Goal: Communication & Community: Ask a question

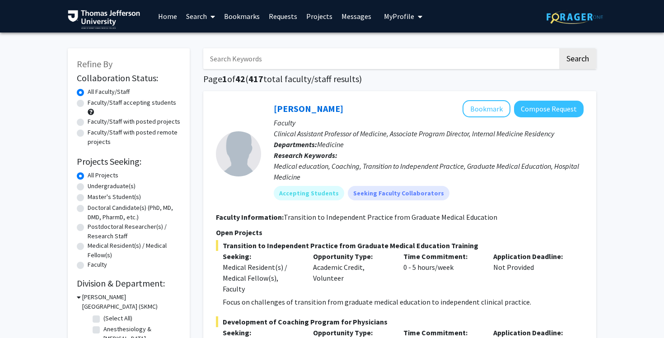
click at [424, 52] on input "Search Keywords" at bounding box center [380, 58] width 355 height 21
type input "short"
click at [566, 68] on button "Search" at bounding box center [577, 58] width 37 height 21
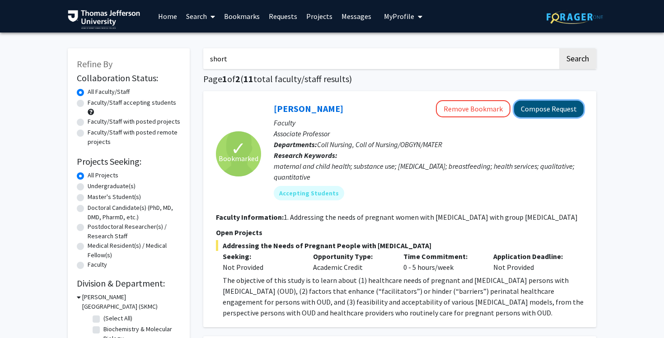
click at [539, 116] on button "Compose Request" at bounding box center [549, 109] width 70 height 17
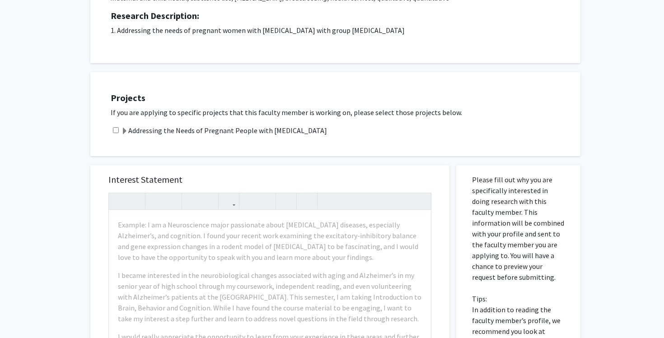
scroll to position [153, 0]
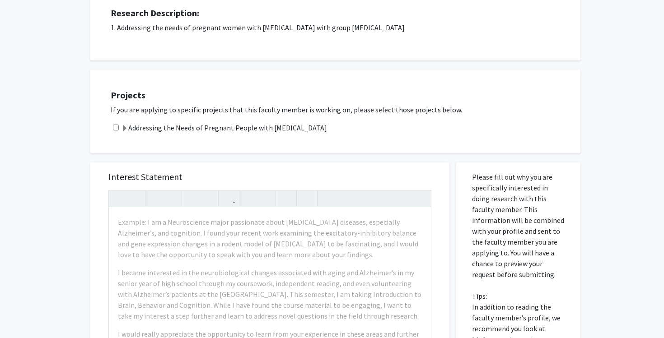
click at [115, 126] on input "checkbox" at bounding box center [116, 128] width 6 height 6
checkbox input "true"
click at [123, 128] on span at bounding box center [124, 128] width 7 height 7
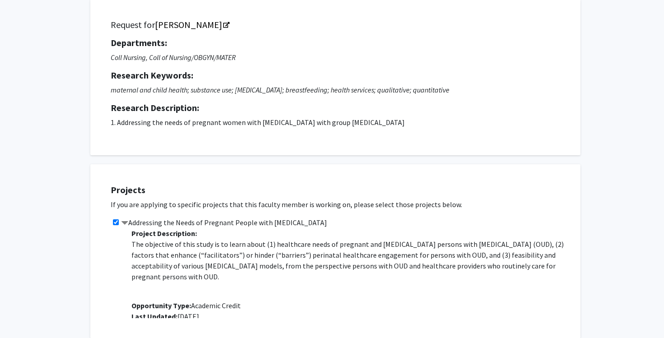
scroll to position [0, 0]
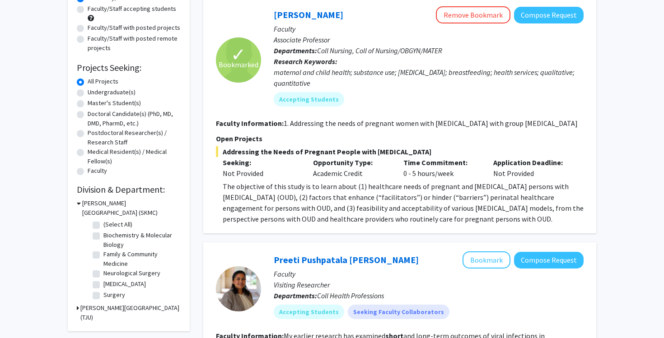
scroll to position [39, 0]
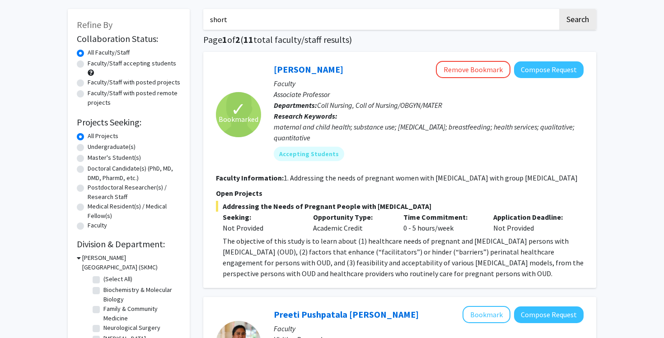
click at [307, 63] on div "Vanessa Short Remove Bookmark Compose Request" at bounding box center [429, 69] width 310 height 17
click at [305, 68] on link "[PERSON_NAME]" at bounding box center [309, 69] width 70 height 11
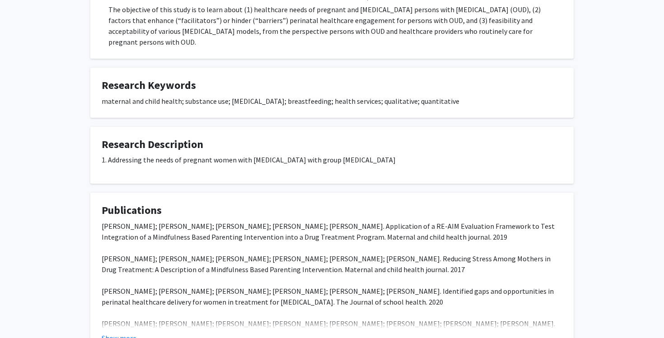
scroll to position [285, 0]
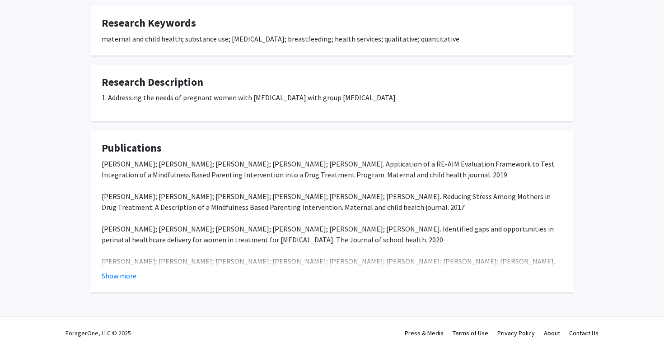
click at [116, 258] on fg-read-more "Meghan Gannon; Michael Mackenzie; Dennis J Hand; Vanessa Short; Diane Abatemarc…" at bounding box center [332, 220] width 461 height 123
click at [109, 271] on button "Show more" at bounding box center [119, 276] width 35 height 11
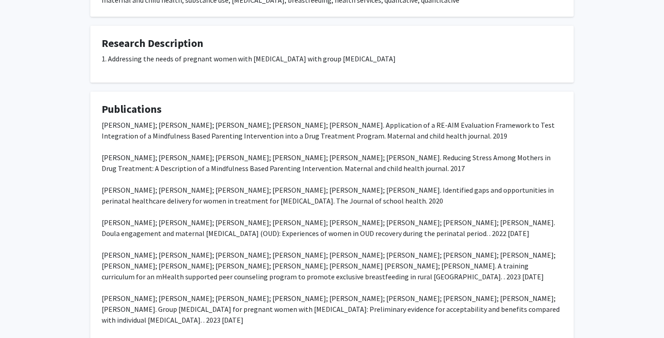
scroll to position [324, 0]
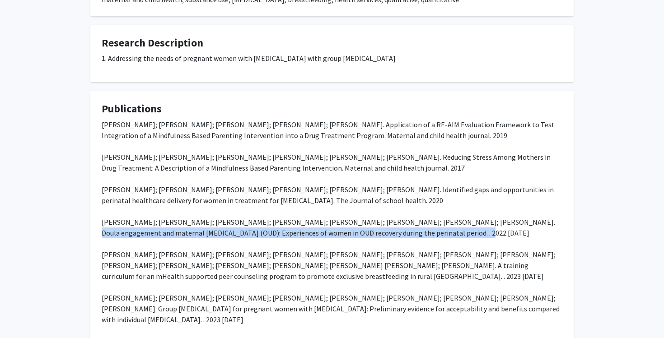
drag, startPoint x: 472, startPoint y: 210, endPoint x: 412, endPoint y: 223, distance: 61.5
copy div "Doula engagement and maternal opioid use disorder (OUD): Experiences of women i…"
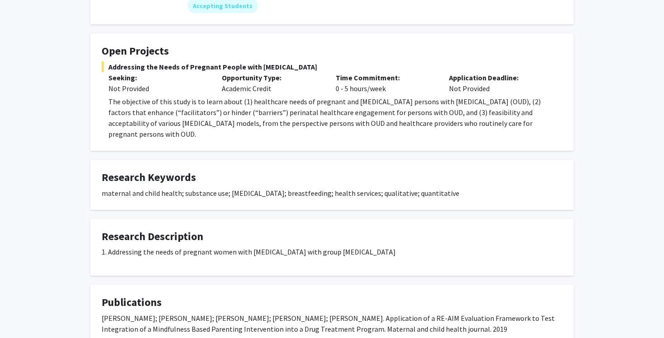
scroll to position [0, 0]
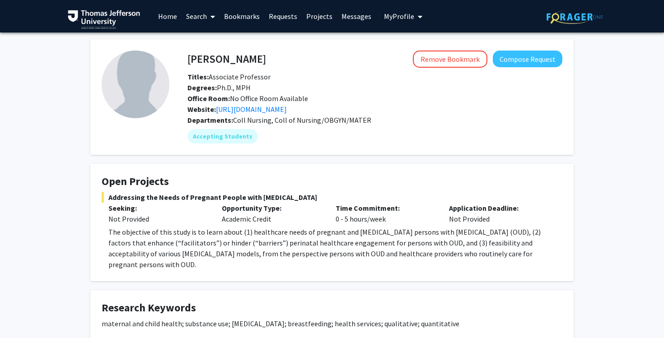
click at [540, 68] on div "Vanessa Short Remove Bookmark Compose Request Titles: Associate Professor Degre…" at bounding box center [375, 83] width 389 height 64
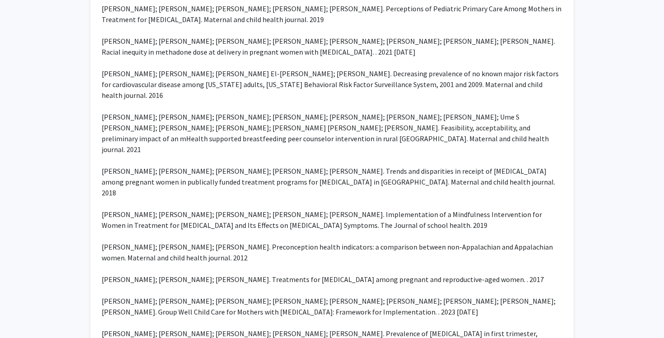
scroll to position [1219, 0]
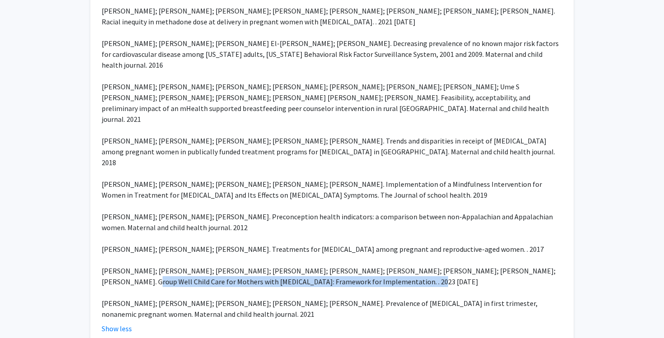
drag, startPoint x: 342, startPoint y: 239, endPoint x: 521, endPoint y: 224, distance: 179.1
copy div "Group Well Child Care for Mothers with Opioid Use Disorder: Framework for Imple…"
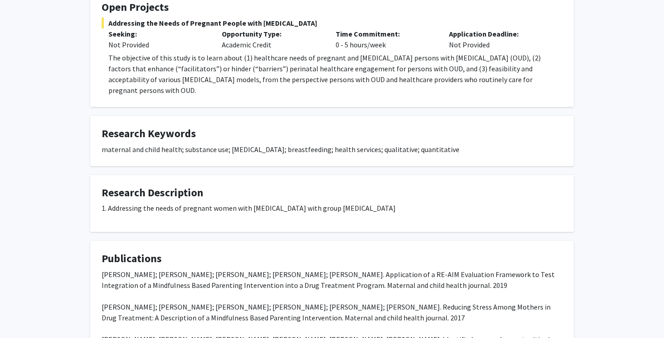
scroll to position [0, 0]
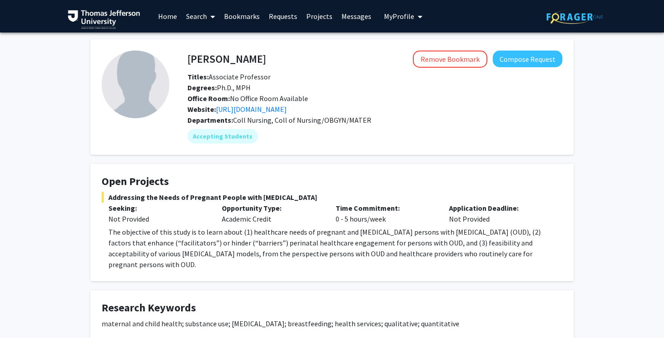
click at [485, 120] on div "Departments: Coll Nursing, Coll of Nursing/OBGYN/MATER" at bounding box center [374, 120] width 375 height 11
click at [554, 59] on button "Compose Request" at bounding box center [528, 59] width 70 height 17
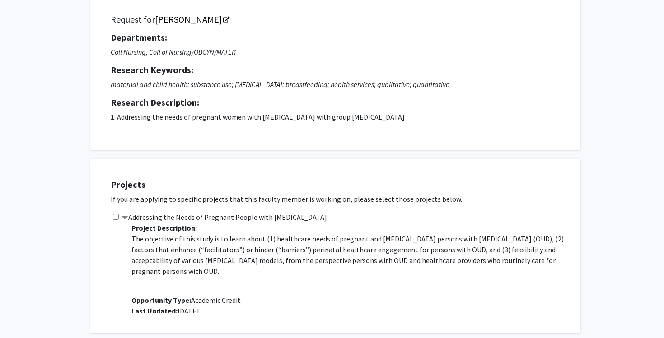
scroll to position [70, 0]
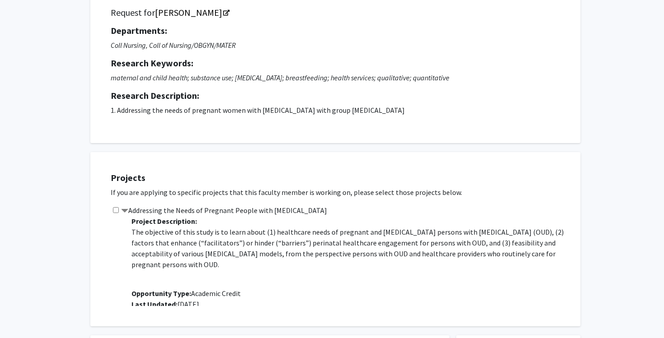
click at [114, 211] on input "checkbox" at bounding box center [116, 210] width 6 height 6
checkbox input "true"
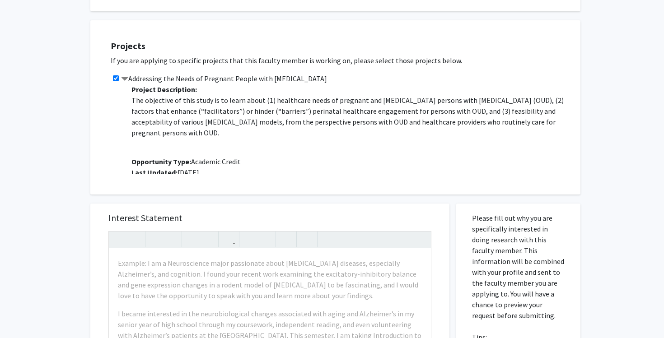
scroll to position [305, 0]
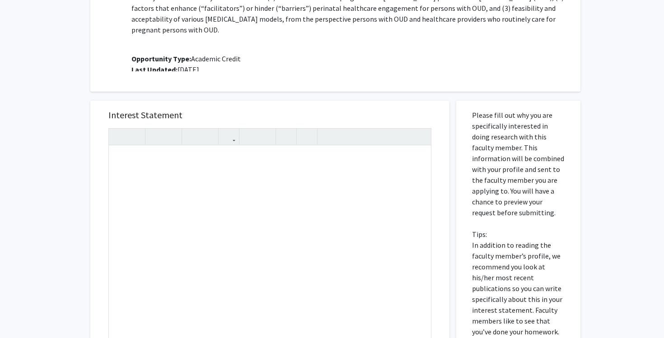
click at [67, 201] on div "All Requests Request for Vanessa Short Request for Vanessa Short Departments: C…" at bounding box center [332, 124] width 664 height 793
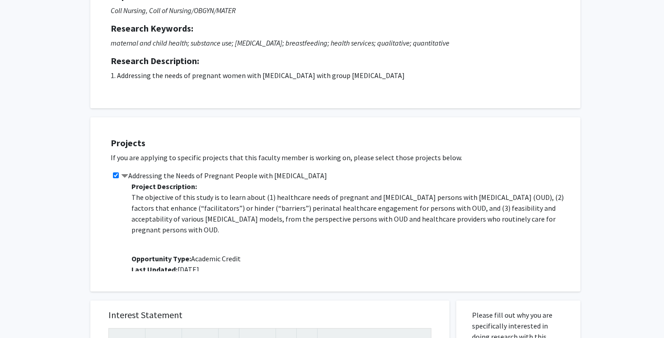
scroll to position [0, 0]
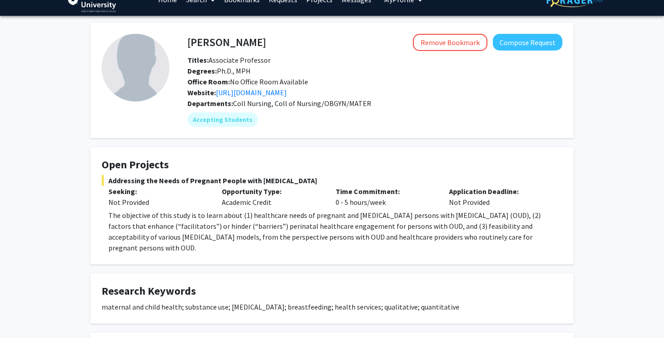
scroll to position [17, 0]
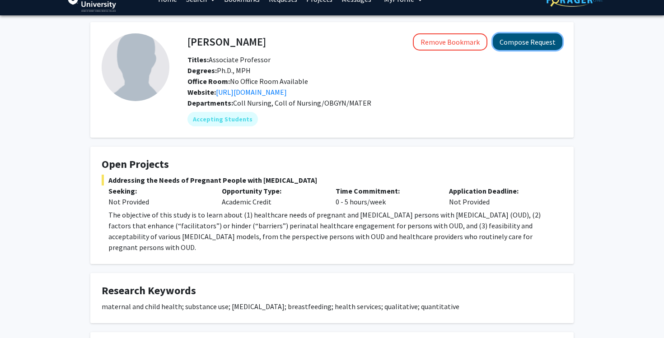
click at [511, 48] on button "Compose Request" at bounding box center [528, 41] width 70 height 17
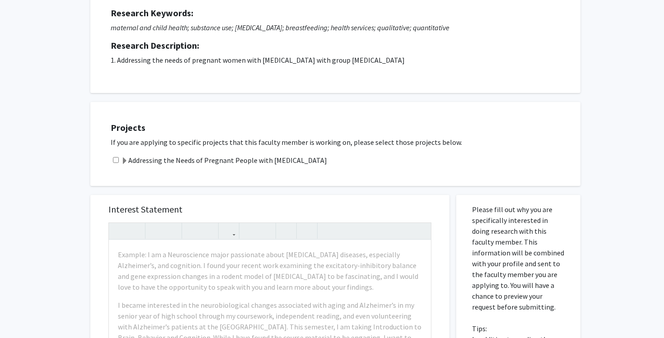
scroll to position [176, 0]
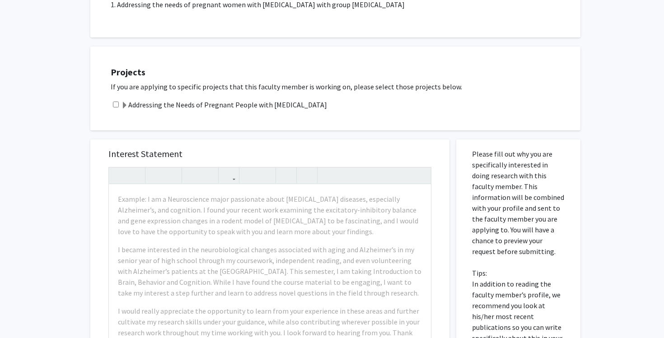
click at [116, 104] on input "checkbox" at bounding box center [116, 105] width 6 height 6
checkbox input "true"
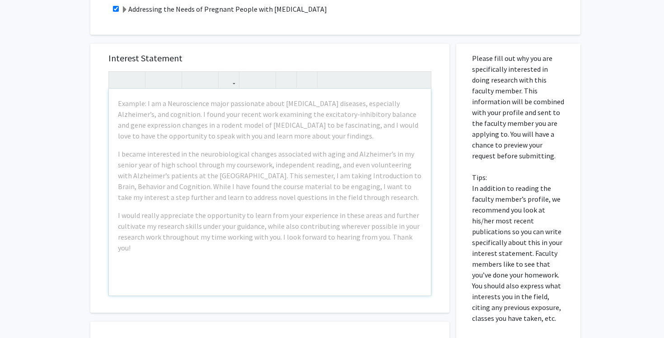
scroll to position [278, 0]
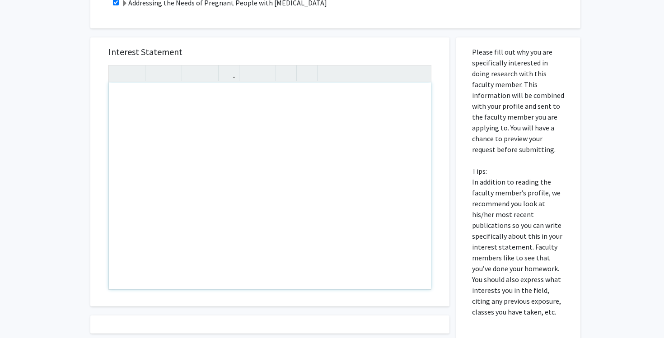
paste div "Note to users with screen readers: Please press Alt+0 or Option+0 to deactivate…"
type textarea "<p>My name is Logan Carbaugh, and I am a first year medical student here at Sid…"
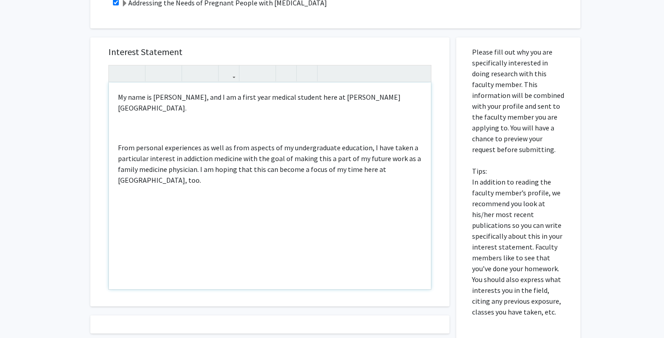
click at [116, 148] on div "My name is Logan Carbaugh, and I am a first year medical student here at Sidney…" at bounding box center [270, 186] width 322 height 207
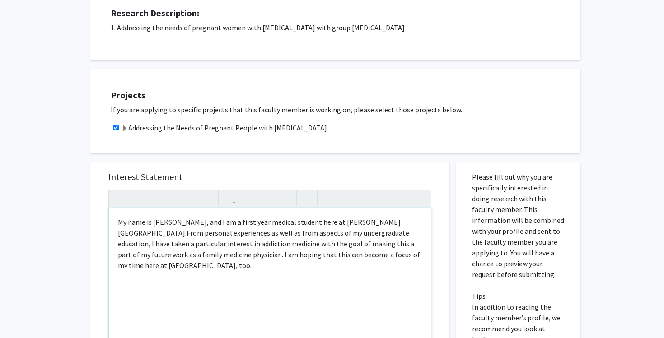
scroll to position [223, 0]
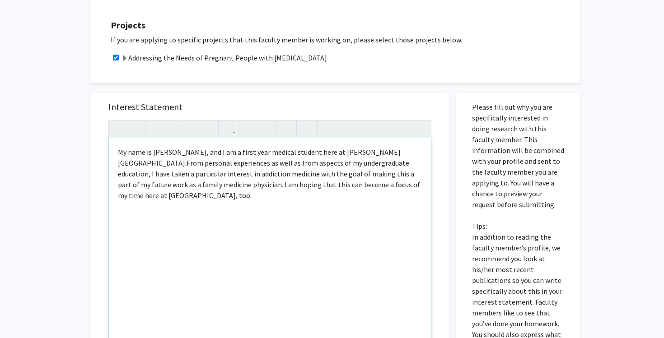
click at [117, 152] on div "My name is Logan Carbaugh, and I am a first year medical student here at Sidney…" at bounding box center [270, 241] width 322 height 207
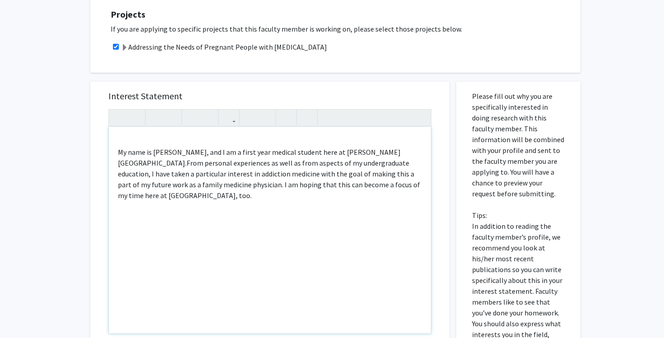
click at [124, 141] on div "My name is Logan Carbaugh, and I am a first year medical student here at Sidney…" at bounding box center [270, 230] width 322 height 207
click at [116, 154] on div "Dr. Short, My name is Logan Carbaugh, and I am a first year medical student her…" at bounding box center [270, 230] width 322 height 207
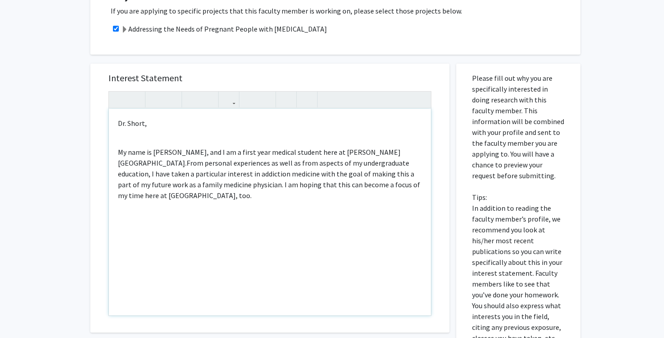
scroll to position [241, 0]
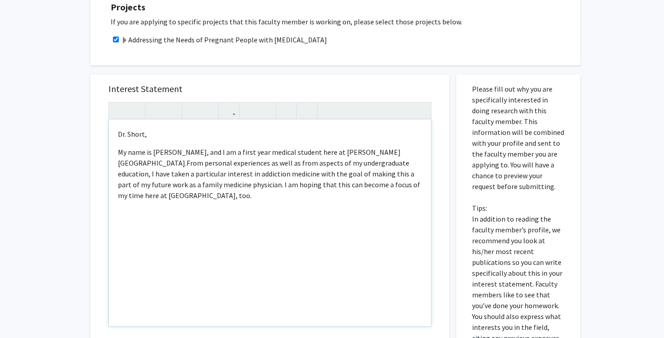
click at [143, 162] on span "My name is Logan Carbaugh, and I am a first year medical student here at Sidney…" at bounding box center [259, 158] width 283 height 20
drag, startPoint x: 196, startPoint y: 199, endPoint x: 148, endPoint y: 199, distance: 47.9
click at [148, 199] on p "My name is Logan Carbaugh, and I am a first year medical student here at Sidney…" at bounding box center [270, 174] width 304 height 54
click at [209, 187] on span "From personal experiences as well as from aspects of my undergraduate education…" at bounding box center [269, 180] width 302 height 42
click at [259, 201] on div "Dr. Short, My name is Logan Carbaugh, and I am a first year medical student her…" at bounding box center [270, 223] width 322 height 207
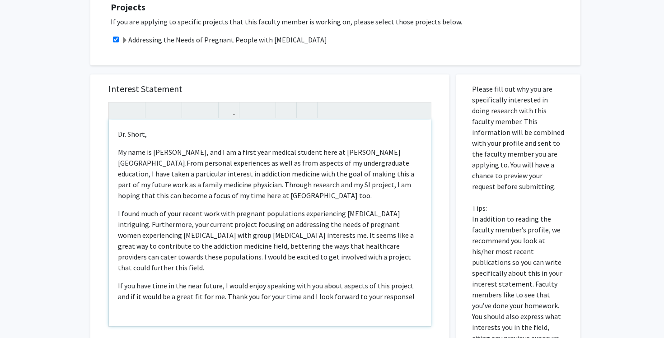
scroll to position [276, 0]
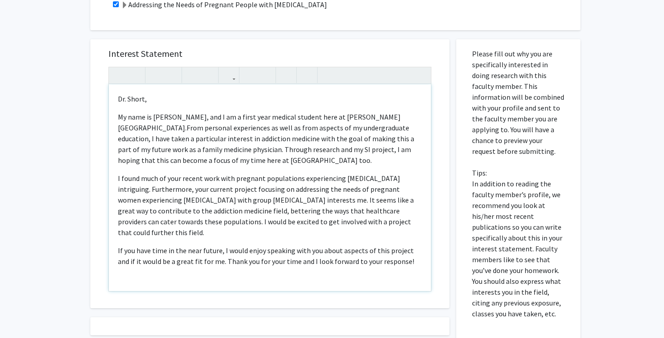
click at [211, 262] on span "If you have time in the near future, I would enjoy speaking with you about aspe…" at bounding box center [266, 256] width 296 height 20
click at [167, 272] on span "If you have time in the near future, I would enjoy speaking with you about aspe…" at bounding box center [270, 261] width 304 height 31
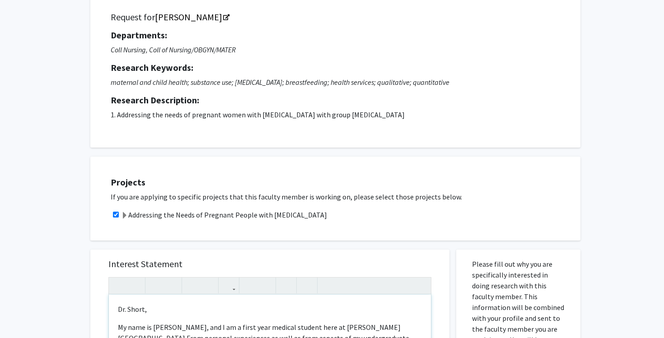
scroll to position [0, 0]
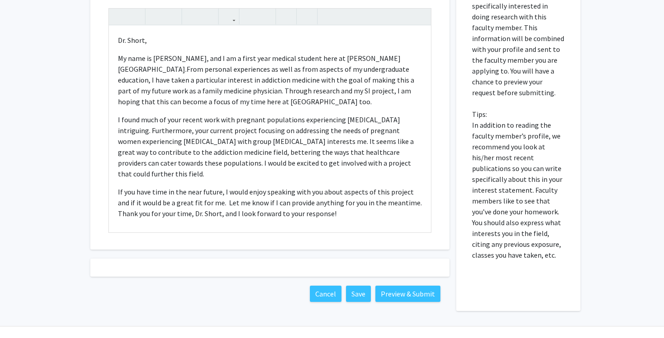
scroll to position [335, 0]
drag, startPoint x: 202, startPoint y: 214, endPoint x: 172, endPoint y: 213, distance: 29.8
click at [172, 213] on span "If you have time in the near future, I would enjoy speaking with you about aspe…" at bounding box center [270, 202] width 304 height 31
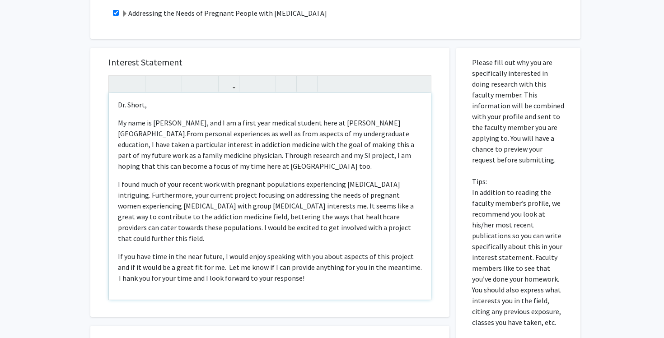
scroll to position [268, 0]
drag, startPoint x: 196, startPoint y: 196, endPoint x: 151, endPoint y: 196, distance: 44.7
click at [151, 196] on span "I found much of your recent work with pregnant populations experiencing opioid …" at bounding box center [266, 210] width 296 height 63
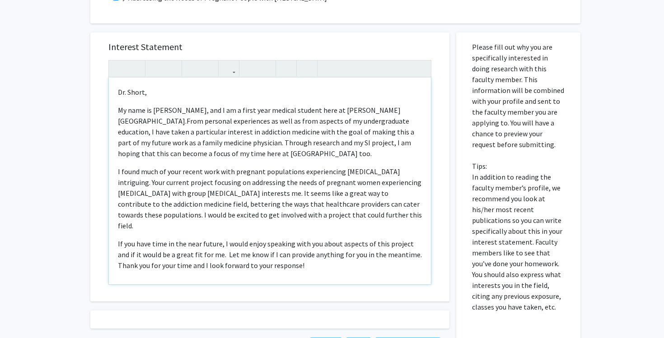
scroll to position [285, 0]
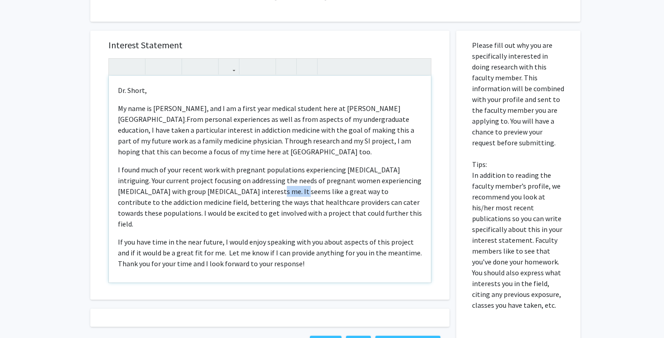
drag, startPoint x: 278, startPoint y: 190, endPoint x: 252, endPoint y: 189, distance: 25.8
click at [252, 189] on span "I found much of your recent work with pregnant populations experiencing opioid …" at bounding box center [270, 196] width 304 height 63
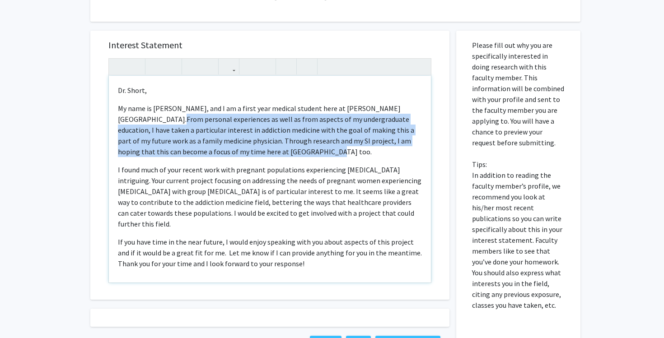
drag, startPoint x: 278, startPoint y: 151, endPoint x: 145, endPoint y: 116, distance: 138.2
click at [145, 116] on p "My name is Logan Carbaugh, and I am a first year medical student here at Sidney…" at bounding box center [270, 130] width 304 height 54
copy span "From personal experiences as well as from aspects of my undergraduate education…"
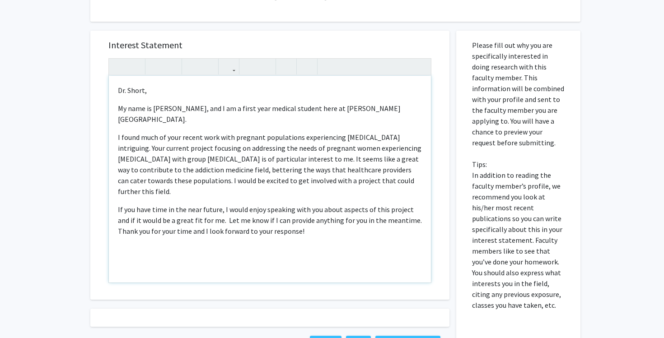
click at [117, 134] on div "Dr. Short, My name is Logan Carbaugh, and I am a first year medical student her…" at bounding box center [270, 179] width 322 height 207
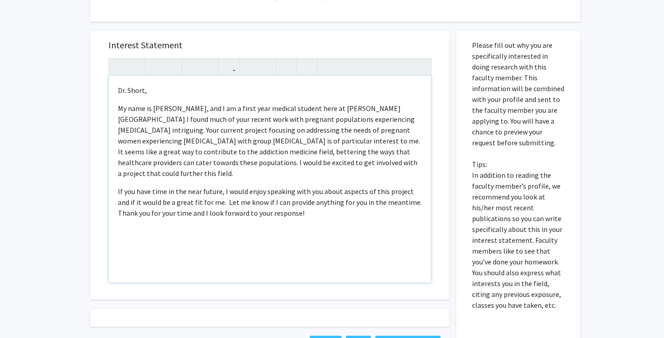
click at [383, 141] on span "I found much of your recent work with pregnant populations experiencing opioid …" at bounding box center [269, 146] width 302 height 63
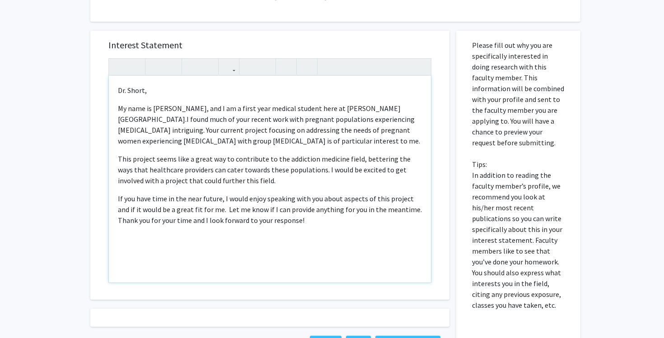
click at [305, 181] on p "This project seems like a great way to contribute to the addiction medicine fie…" at bounding box center [270, 170] width 304 height 33
click at [249, 181] on p "This project seems like a great way to contribute to the addiction medicine fie…" at bounding box center [270, 170] width 304 height 33
click at [356, 157] on span "This project seems like a great way to contribute to the addiction medicine fie…" at bounding box center [264, 170] width 293 height 31
drag, startPoint x: 320, startPoint y: 183, endPoint x: 307, endPoint y: 172, distance: 17.3
click at [307, 172] on p "This project seems like a great way to contribute to the addiction medicine fie…" at bounding box center [270, 170] width 304 height 33
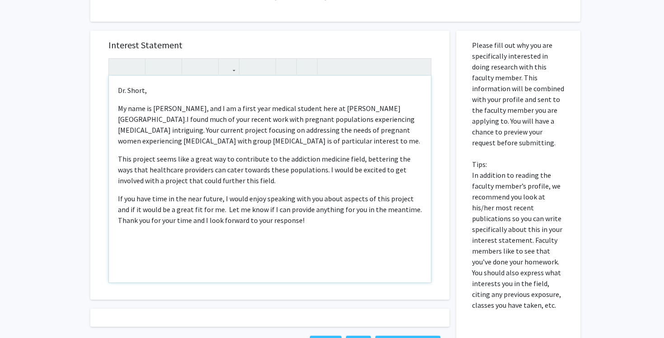
copy span "I would be excited to get involved with a project that could further this field."
click at [387, 139] on p "My name is Logan Carbaugh, and I am a first year medical student here at Sidney…" at bounding box center [270, 124] width 304 height 43
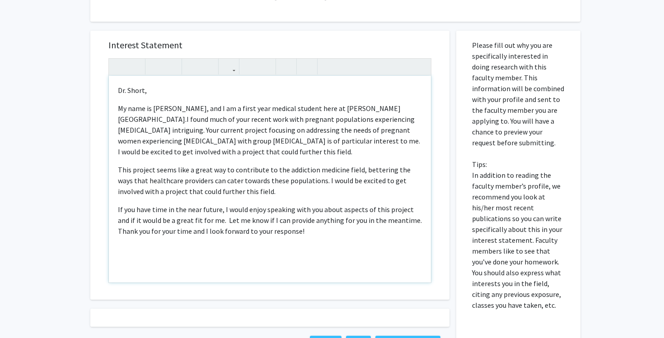
drag, startPoint x: 322, startPoint y: 157, endPoint x: 285, endPoint y: 156, distance: 37.1
click at [285, 156] on p "My name is Logan Carbaugh, and I am a first year medical student here at Sidney…" at bounding box center [270, 130] width 304 height 54
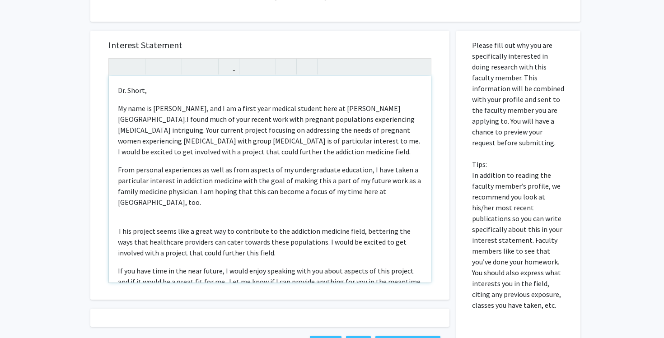
drag, startPoint x: 314, startPoint y: 254, endPoint x: 308, endPoint y: 243, distance: 13.3
click at [308, 243] on p "This project seems like a great way to contribute to the addiction medicine fie…" at bounding box center [270, 242] width 304 height 33
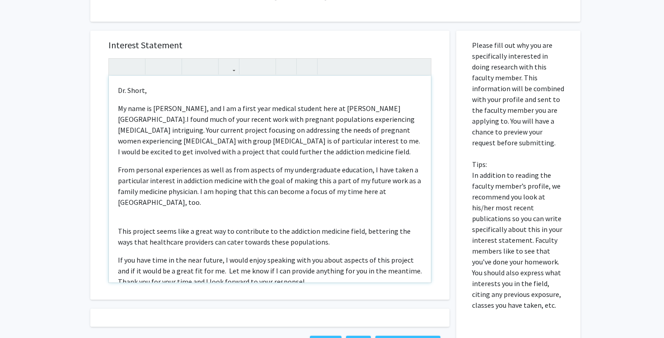
click at [118, 174] on p "From personal experiences as well as from aspects of my undergraduate education…" at bounding box center [270, 185] width 304 height 43
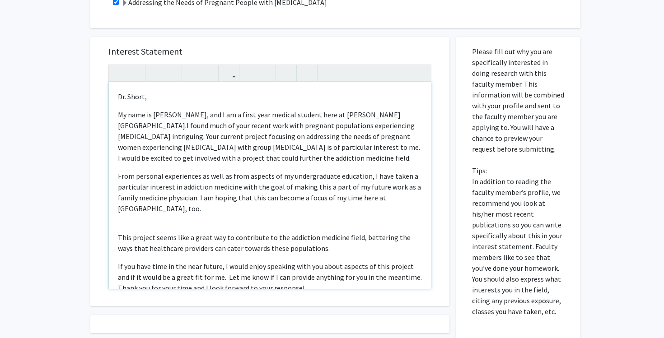
scroll to position [275, 0]
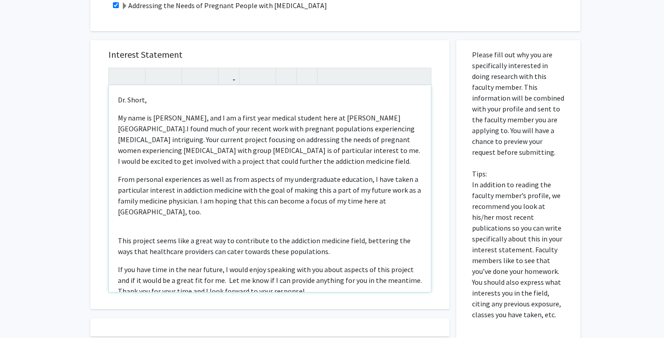
click at [240, 192] on span "From personal experiences as well as from aspects of my undergraduate education…" at bounding box center [269, 196] width 303 height 42
drag, startPoint x: 301, startPoint y: 193, endPoint x: 243, endPoint y: 195, distance: 58.3
click at [243, 195] on p "From personal experiences as well as from aspects of my undergraduate education…" at bounding box center [270, 195] width 304 height 43
click at [117, 239] on div "Dr. Short, My name is Logan Carbaugh, and I am a first year medical student her…" at bounding box center [270, 188] width 322 height 207
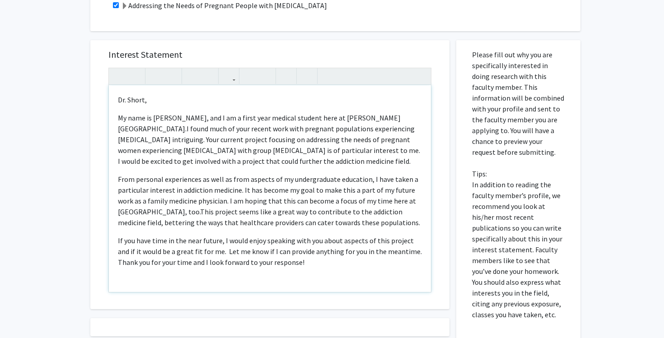
click at [399, 209] on span "This project seems like a great way to contribute to the addiction medicine fie…" at bounding box center [269, 217] width 302 height 20
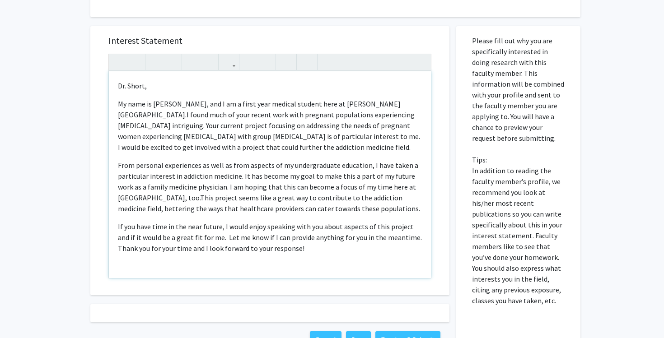
scroll to position [290, 0]
drag, startPoint x: 378, startPoint y: 136, endPoint x: 294, endPoint y: 137, distance: 84.0
click at [294, 137] on span "I found much of your recent work with pregnant populations experiencing opioid …" at bounding box center [269, 130] width 302 height 42
click at [276, 199] on span "This project seems like a great way to contribute to the addiction medicine fie…" at bounding box center [269, 202] width 302 height 20
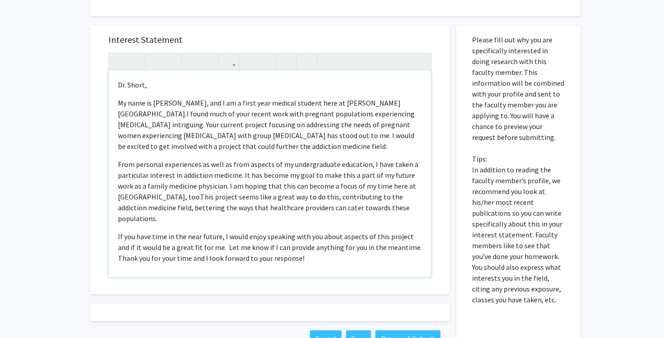
click at [136, 210] on span "This project seems like a great way to do this, contributing to the addiction m…" at bounding box center [264, 207] width 292 height 31
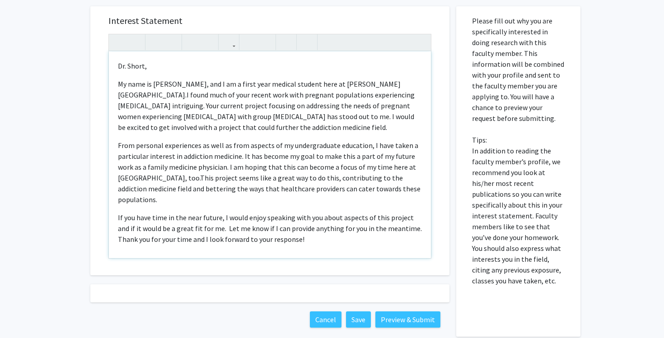
scroll to position [310, 0]
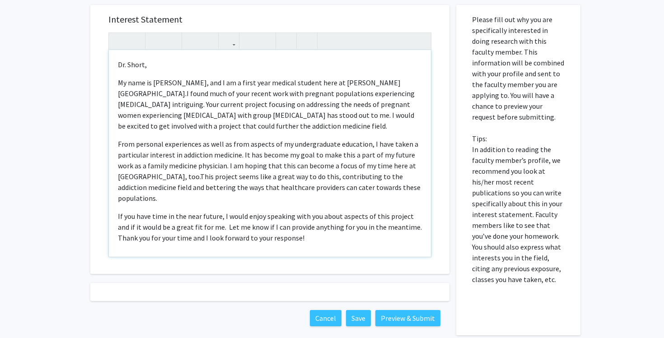
drag, startPoint x: 336, startPoint y: 129, endPoint x: 253, endPoint y: 136, distance: 82.5
click at [253, 136] on div "Dr. Short, My name is Logan Carbaugh, and I am a first year medical student her…" at bounding box center [270, 153] width 322 height 207
click at [290, 129] on span "I found much of your recent work with pregnant populations experiencing opioid …" at bounding box center [266, 110] width 297 height 42
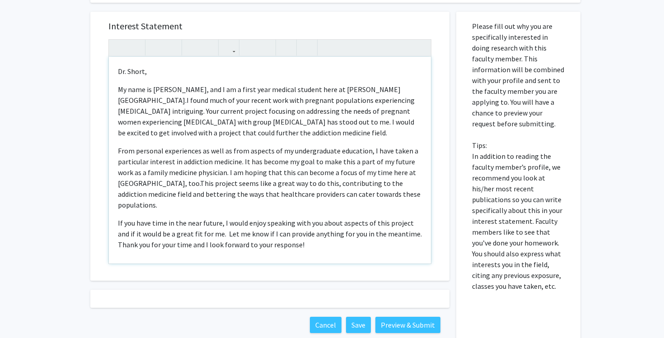
scroll to position [302, 0]
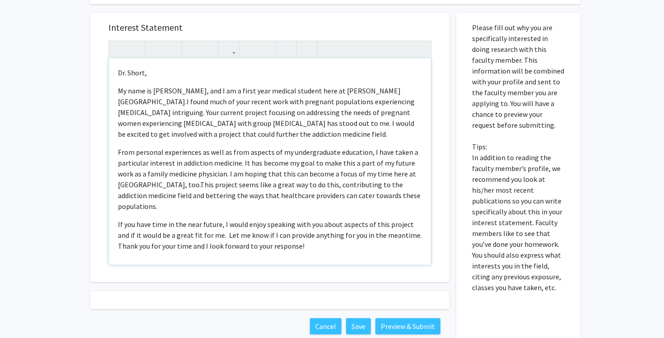
click at [338, 137] on span "I found much of your recent work with pregnant populations experiencing opioid …" at bounding box center [266, 118] width 297 height 42
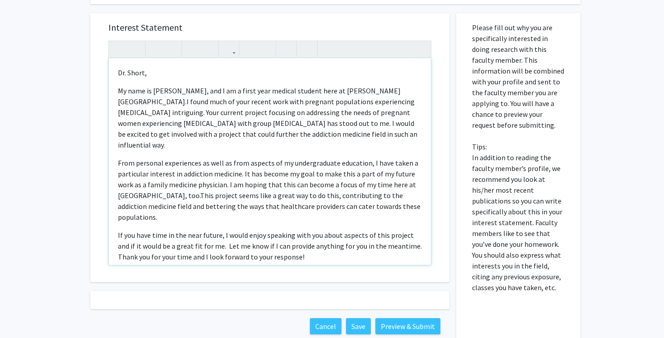
type textarea "<p>Dr. Short,</p><p><span style="font-size: 1rem;">My name is Logan Carbaugh, a…"
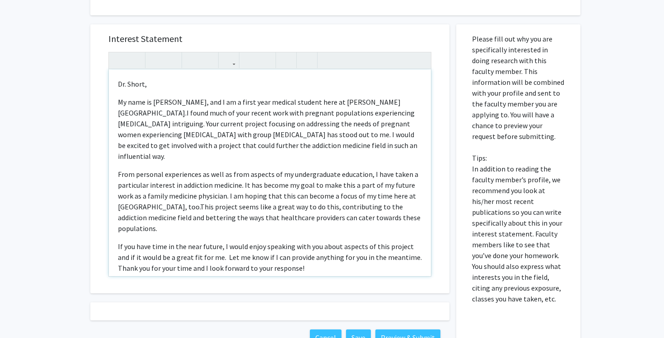
scroll to position [337, 0]
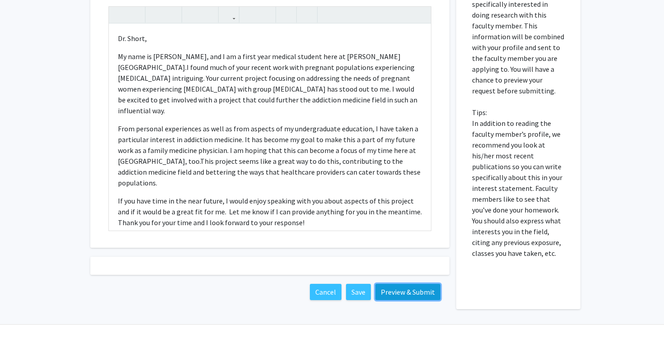
click at [423, 292] on button "Preview & Submit" at bounding box center [407, 292] width 65 height 16
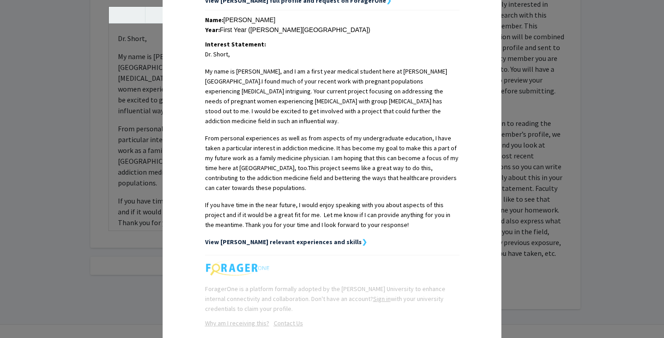
scroll to position [254, 0]
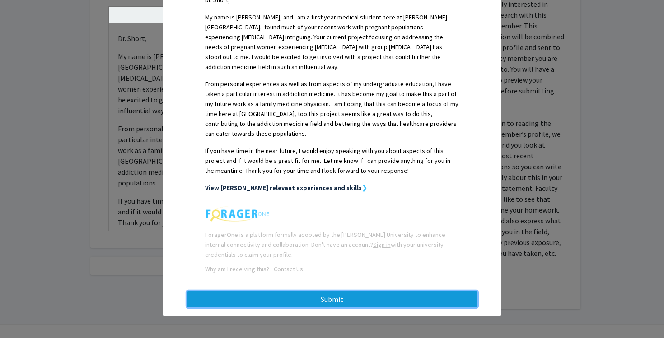
click at [348, 299] on button "Submit" at bounding box center [332, 299] width 290 height 16
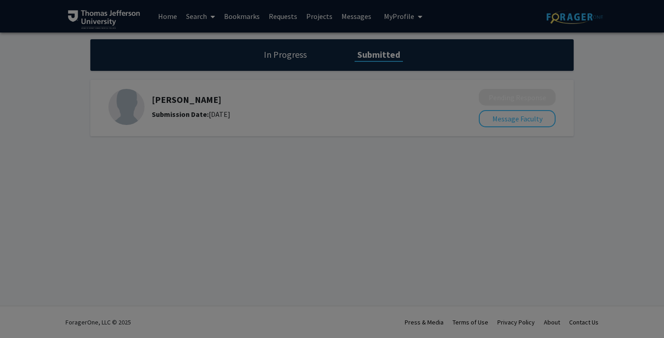
click at [411, 104] on div at bounding box center [332, 169] width 664 height 338
click at [295, 56] on div at bounding box center [332, 169] width 664 height 338
click at [342, 281] on div at bounding box center [332, 169] width 664 height 338
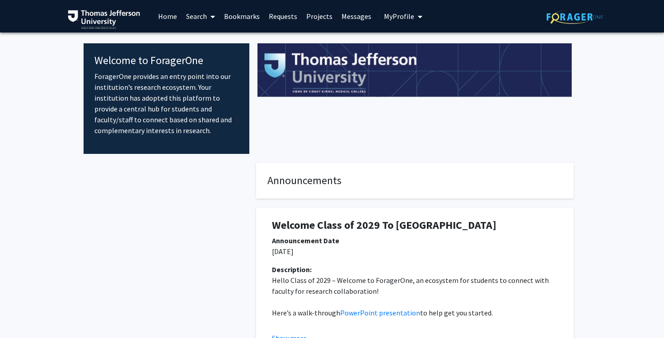
click at [164, 17] on link "Home" at bounding box center [168, 16] width 28 height 32
click at [168, 21] on link "Home" at bounding box center [168, 16] width 28 height 32
click at [216, 21] on link "Search" at bounding box center [201, 16] width 38 height 32
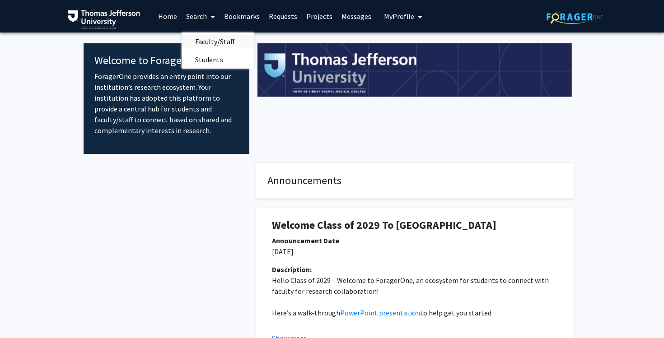
click at [214, 42] on span "Faculty/Staff" at bounding box center [215, 42] width 66 height 18
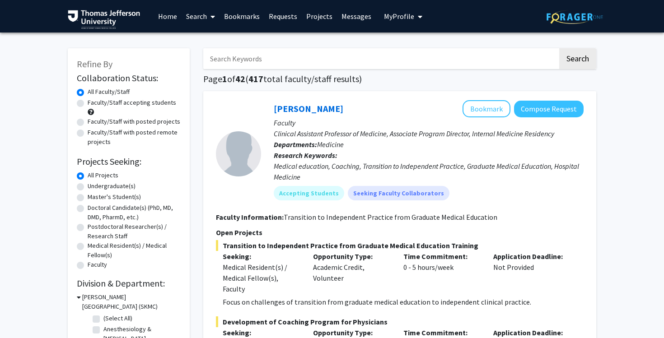
click at [351, 66] on input "Search Keywords" at bounding box center [380, 58] width 355 height 21
click at [559, 48] on button "Search" at bounding box center [577, 58] width 37 height 21
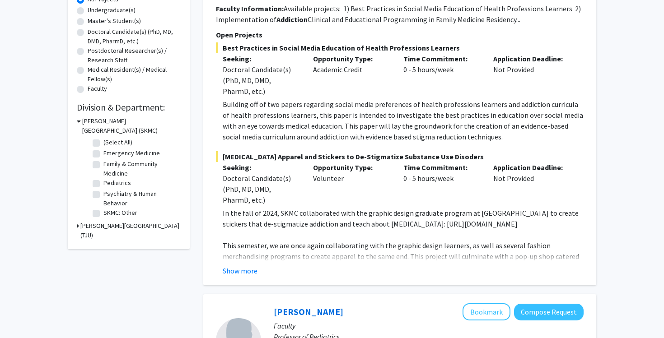
scroll to position [178, 0]
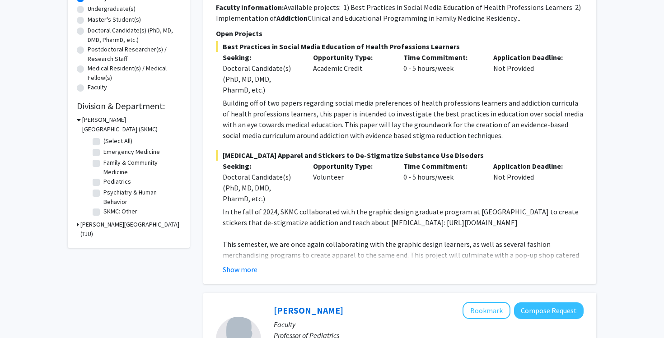
click at [242, 280] on div "✓ Bookmarked [PERSON_NAME] Remove Bookmark Compose Request Faculty Assistant Pr…" at bounding box center [399, 99] width 393 height 370
click at [242, 275] on div "✓ Bookmarked [PERSON_NAME] Remove Bookmark Compose Request Faculty Assistant Pr…" at bounding box center [399, 99] width 393 height 370
click at [235, 269] on button "Show more" at bounding box center [240, 269] width 35 height 11
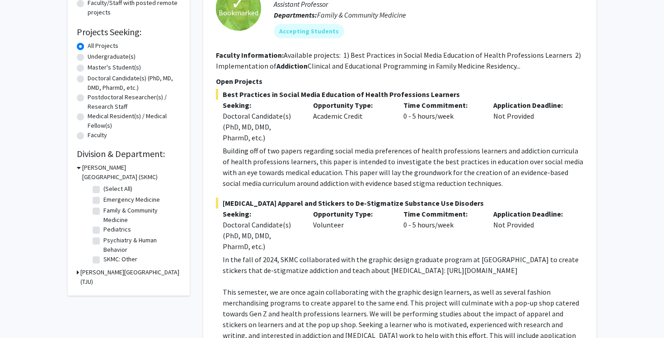
scroll to position [0, 0]
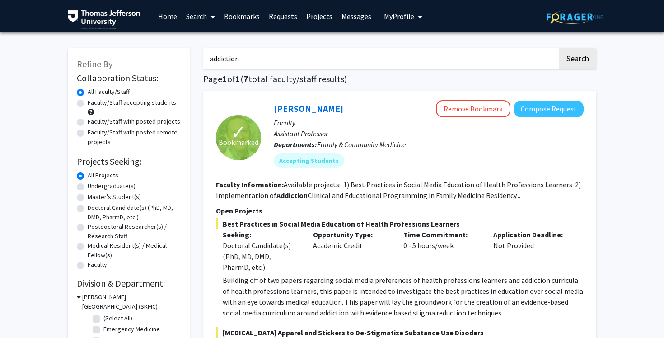
click at [281, 63] on input "addiction" at bounding box center [380, 58] width 355 height 21
click at [559, 48] on button "Search" at bounding box center [577, 58] width 37 height 21
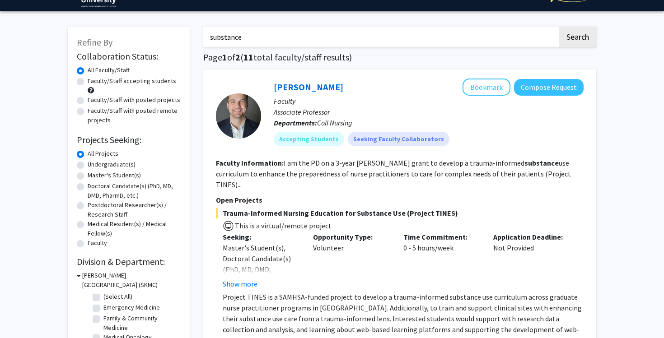
scroll to position [22, 0]
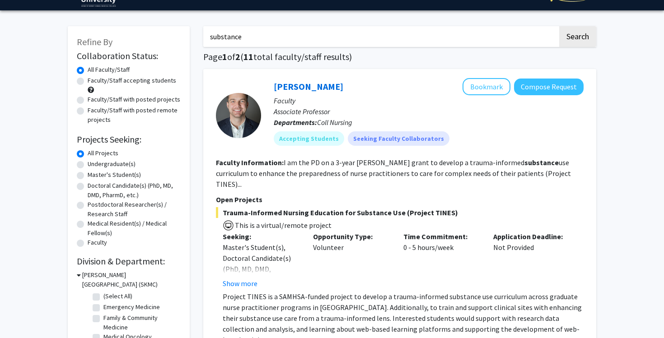
click at [324, 221] on span "This is a virtual/remote project" at bounding box center [283, 225] width 98 height 9
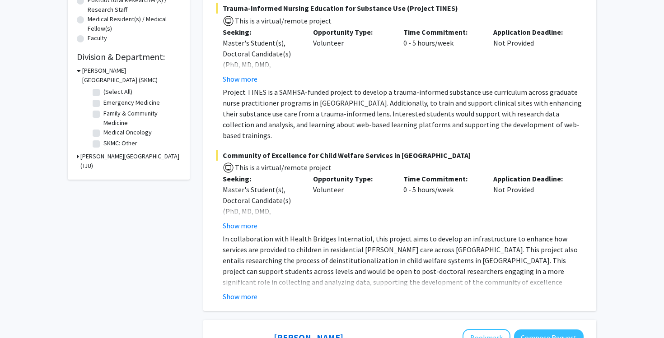
scroll to position [229, 0]
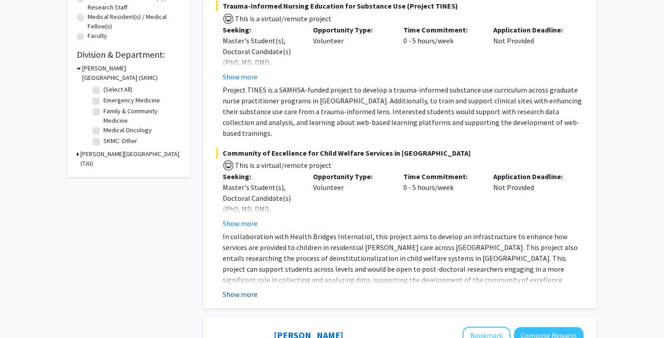
click at [249, 289] on button "Show more" at bounding box center [240, 294] width 35 height 11
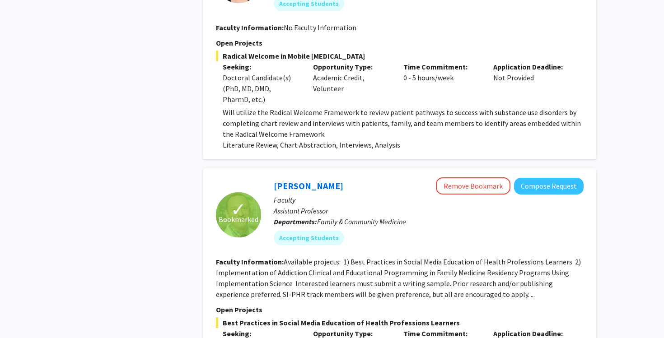
scroll to position [2005, 0]
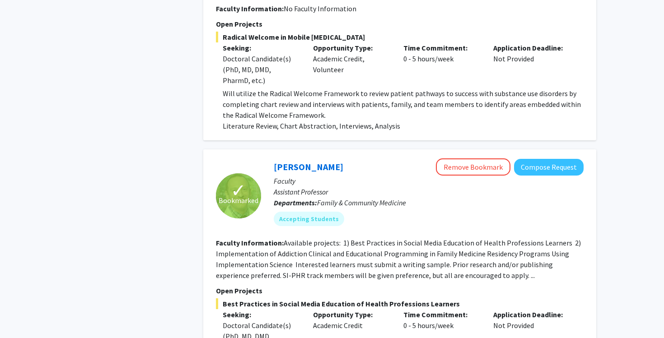
type input "addiction"
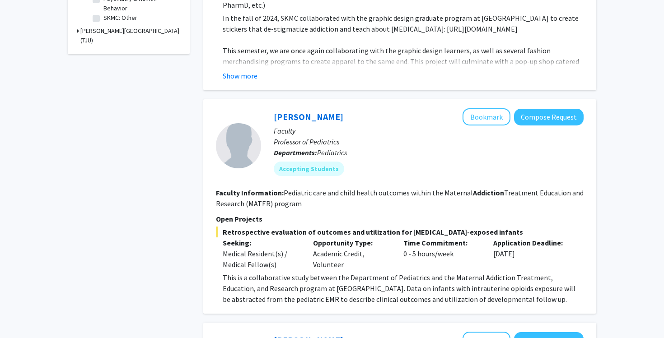
scroll to position [379, 0]
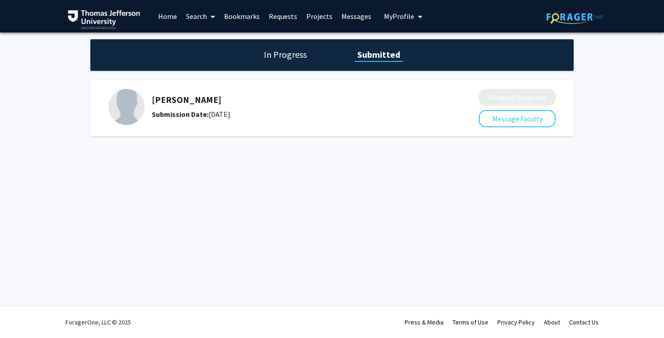
click at [295, 70] on div "In Progress Submitted" at bounding box center [331, 55] width 483 height 32
click at [295, 62] on div "In Progress Submitted" at bounding box center [331, 55] width 483 height 32
click at [295, 56] on h1 "In Progress" at bounding box center [285, 54] width 48 height 13
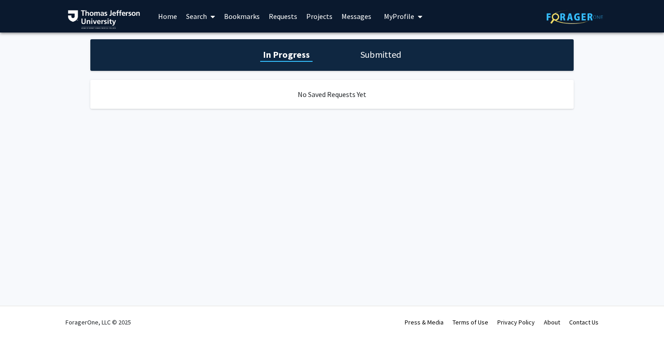
click at [384, 56] on h1 "Submitted" at bounding box center [381, 54] width 46 height 13
